Goal: Information Seeking & Learning: Learn about a topic

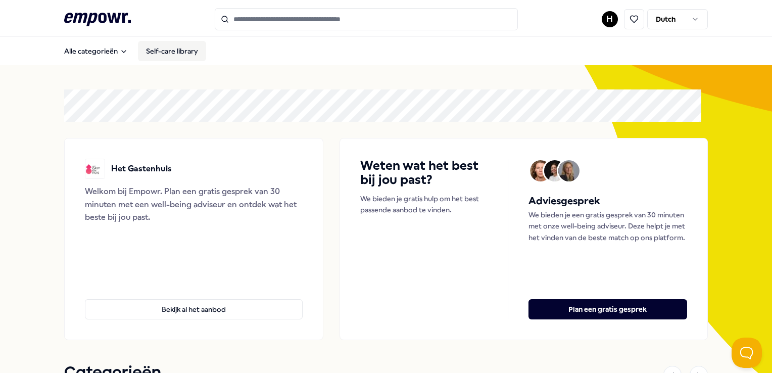
click at [162, 46] on link "Self-care library" at bounding box center [172, 51] width 68 height 20
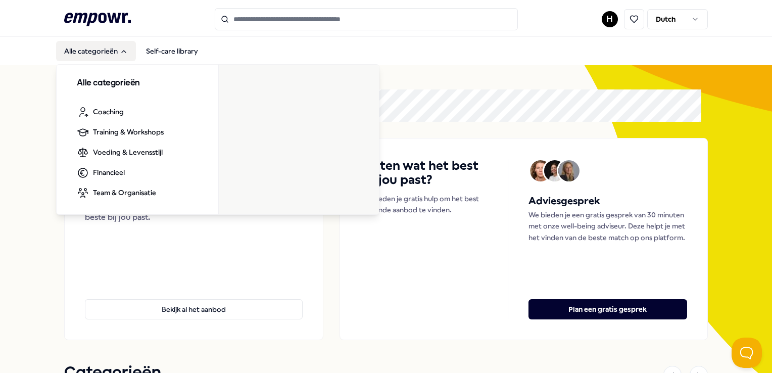
click at [113, 49] on button "Alle categorieën" at bounding box center [96, 51] width 80 height 20
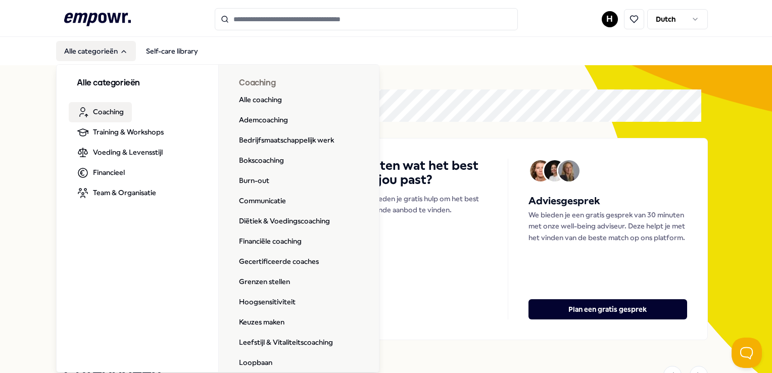
click at [104, 114] on span "Coaching" at bounding box center [108, 111] width 31 height 11
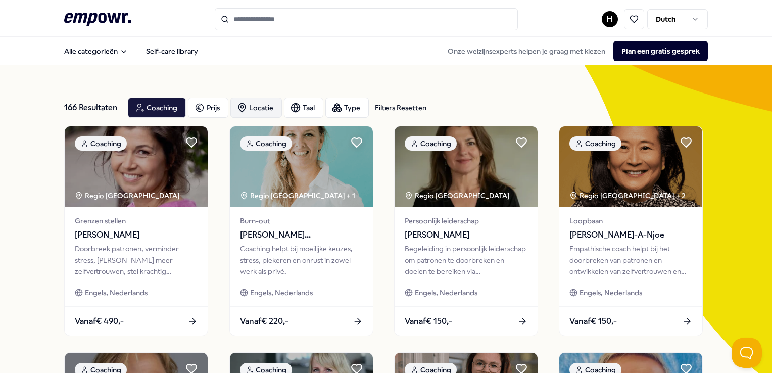
click at [259, 102] on div "Locatie" at bounding box center [257, 108] width 52 height 20
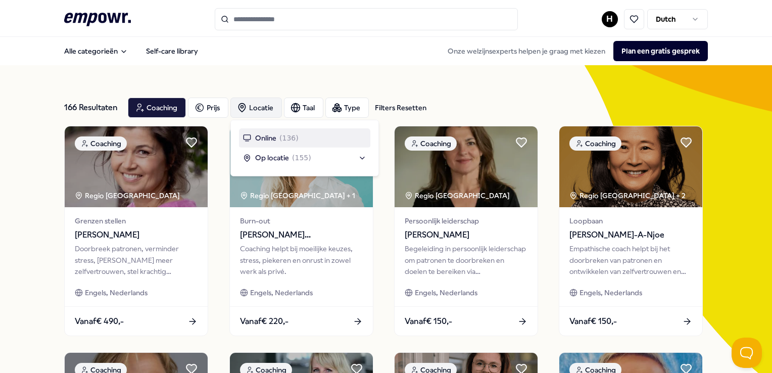
click at [259, 102] on div "Locatie" at bounding box center [257, 108] width 52 height 20
